Goal: Book appointment/travel/reservation

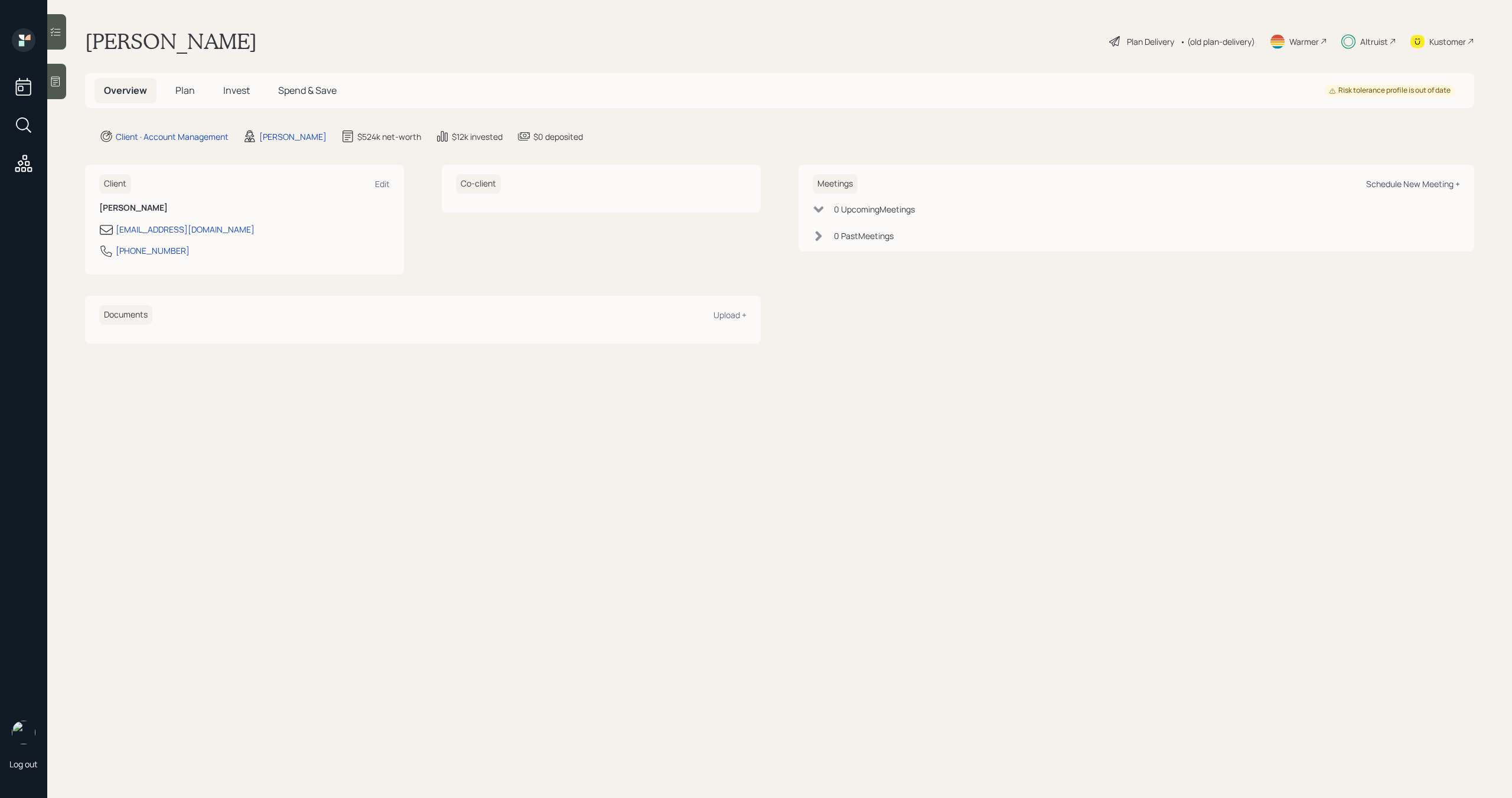
click at [1387, 188] on div "Schedule New Meeting +" at bounding box center [1413, 184] width 94 height 11
select select "bffa7908-1b2a-4c79-9bb6-f0ec9aed22d3"
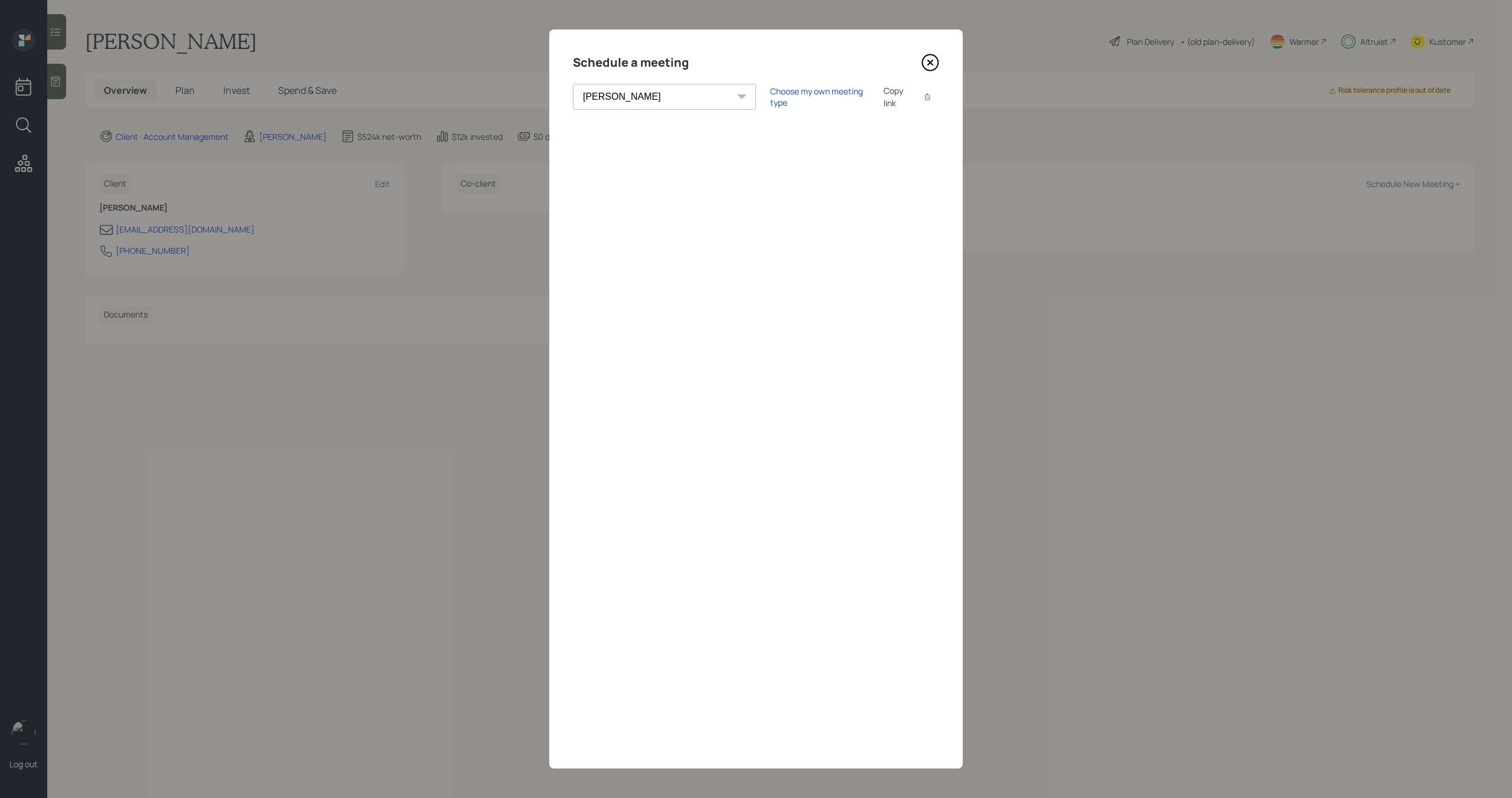
click at [930, 64] on icon at bounding box center [930, 63] width 18 height 18
